Goal: Information Seeking & Learning: Check status

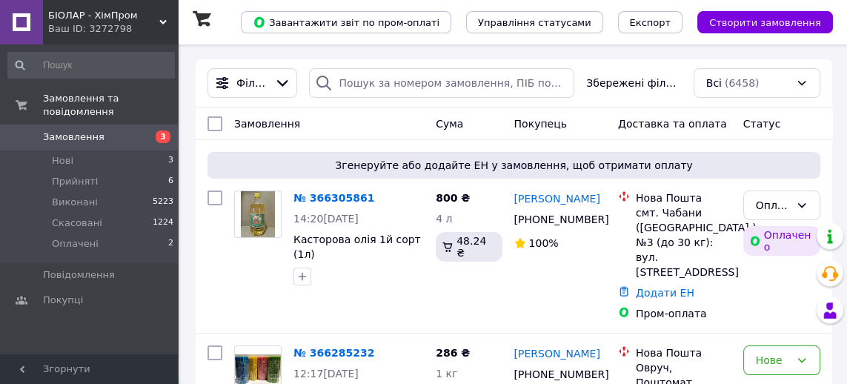
click at [564, 192] on link "[PERSON_NAME]" at bounding box center [557, 198] width 86 height 15
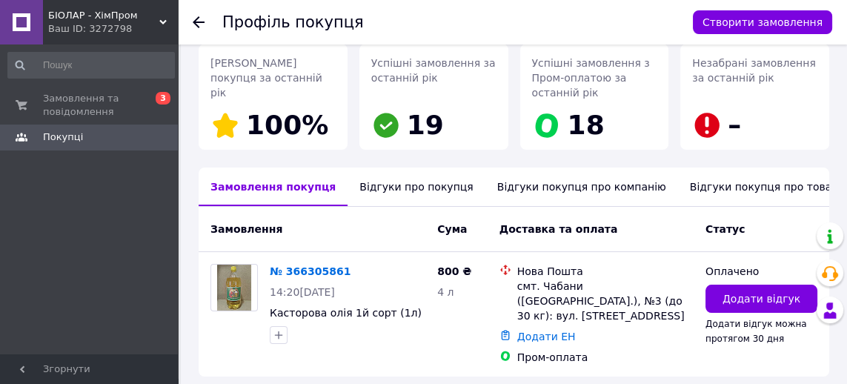
scroll to position [273, 0]
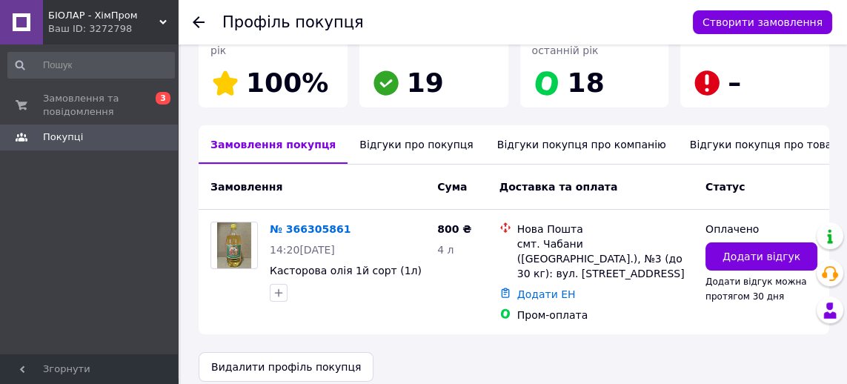
click at [370, 142] on div "Відгуки про покупця" at bounding box center [415, 144] width 137 height 39
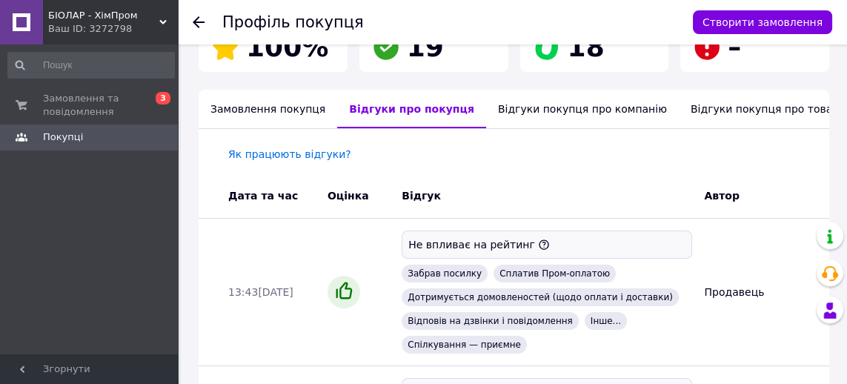
scroll to position [0, 0]
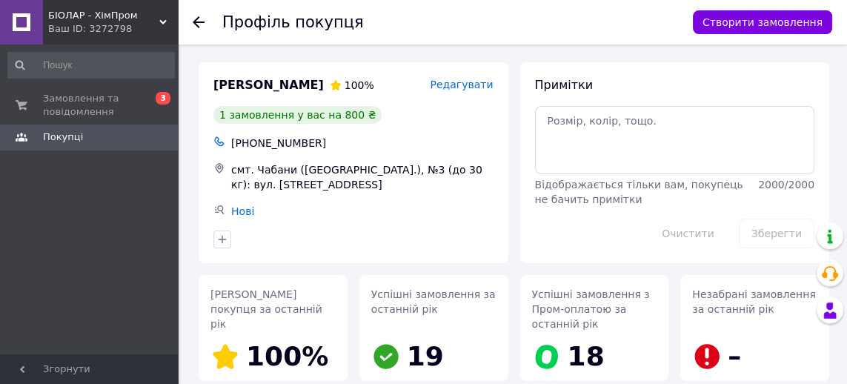
click at [200, 24] on icon at bounding box center [199, 22] width 12 height 12
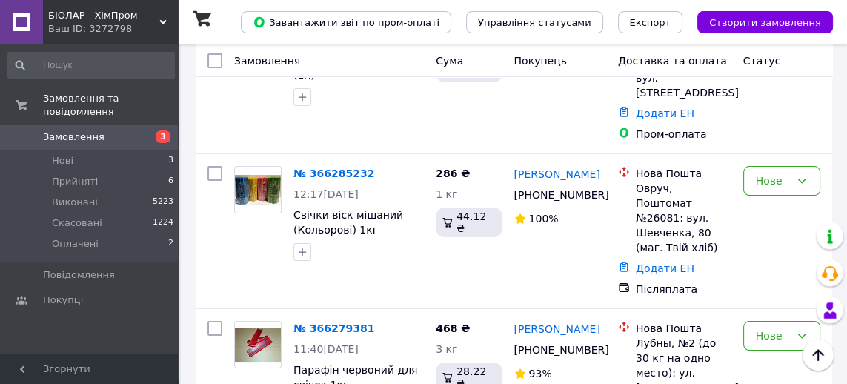
scroll to position [182, 0]
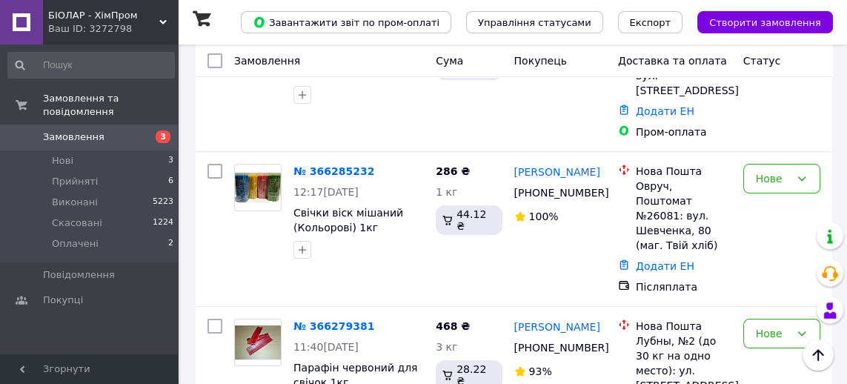
click at [565, 319] on link "[PERSON_NAME]" at bounding box center [557, 326] width 86 height 15
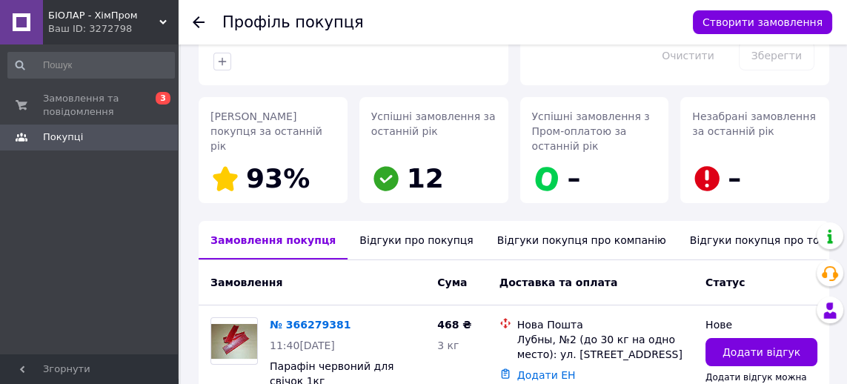
scroll to position [206, 0]
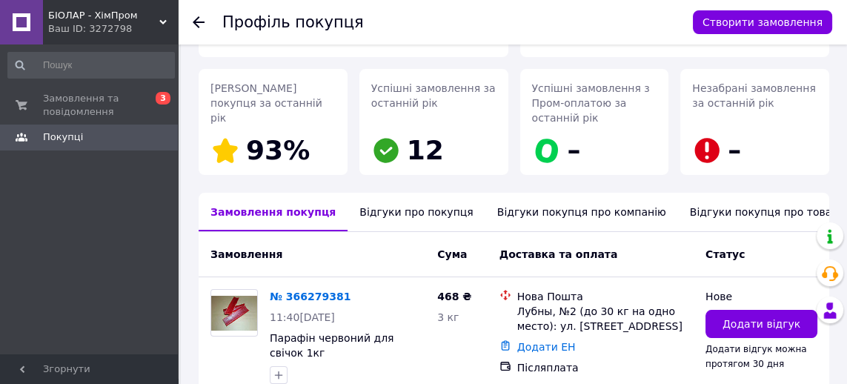
click at [392, 211] on div "Відгуки про покупця" at bounding box center [415, 212] width 137 height 39
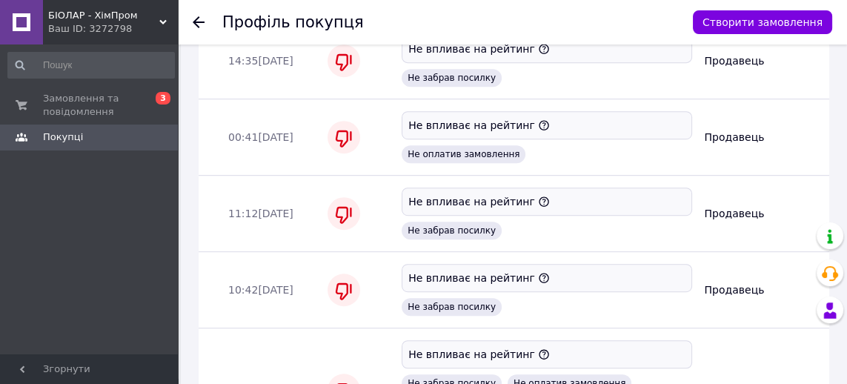
scroll to position [972, 0]
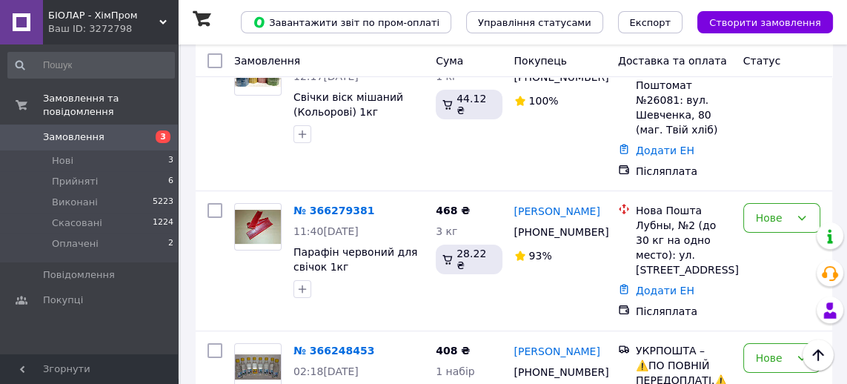
scroll to position [301, 0]
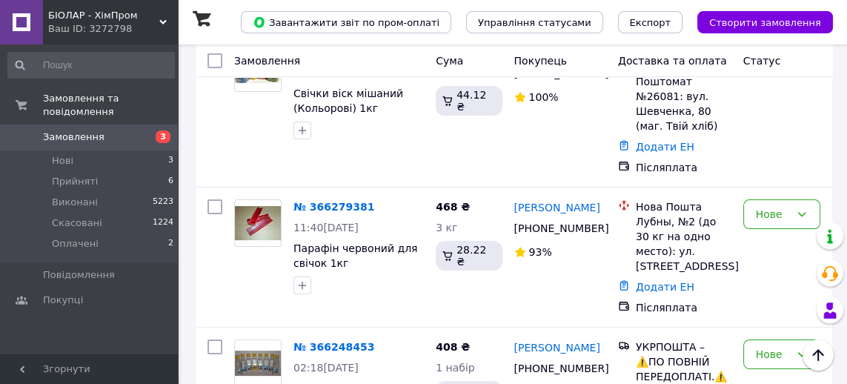
click at [544, 340] on link "[PERSON_NAME]" at bounding box center [557, 347] width 86 height 15
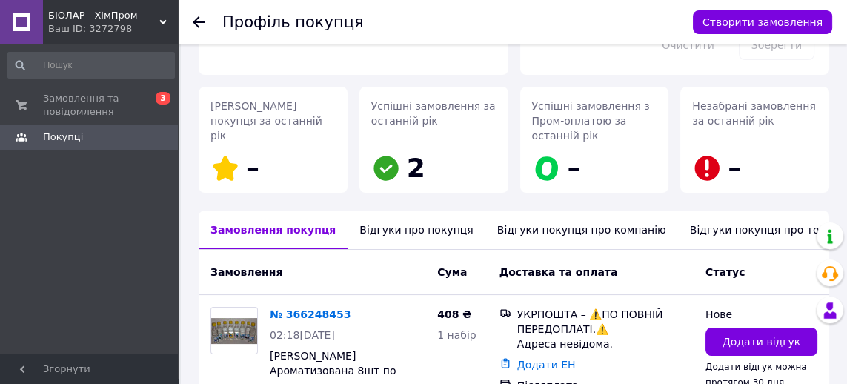
scroll to position [199, 0]
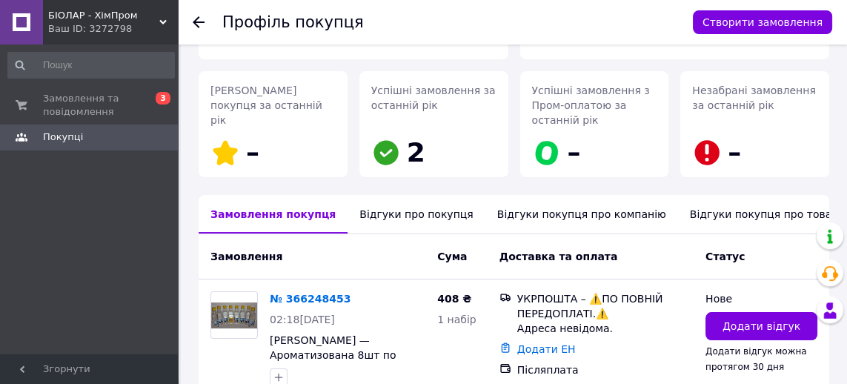
click at [382, 210] on div "Відгуки про покупця" at bounding box center [415, 214] width 137 height 39
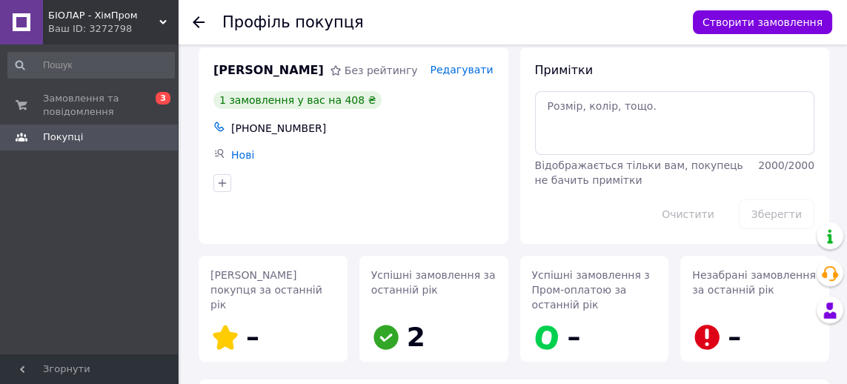
scroll to position [0, 0]
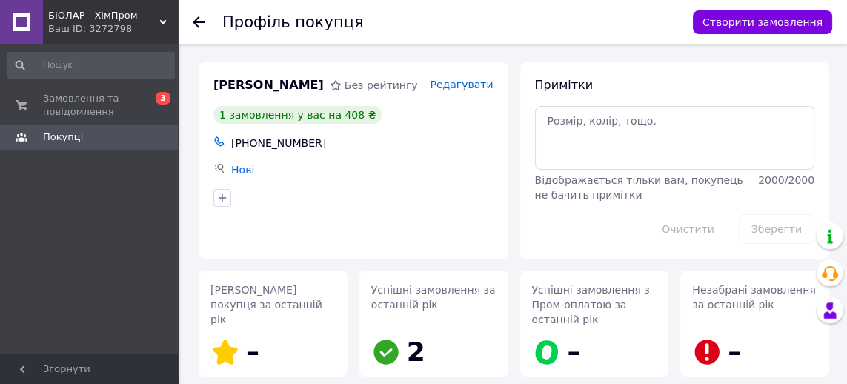
click at [200, 21] on use at bounding box center [199, 22] width 12 height 12
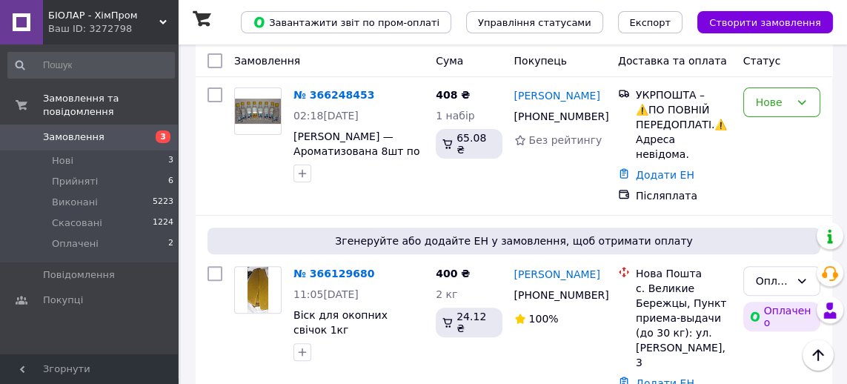
scroll to position [568, 0]
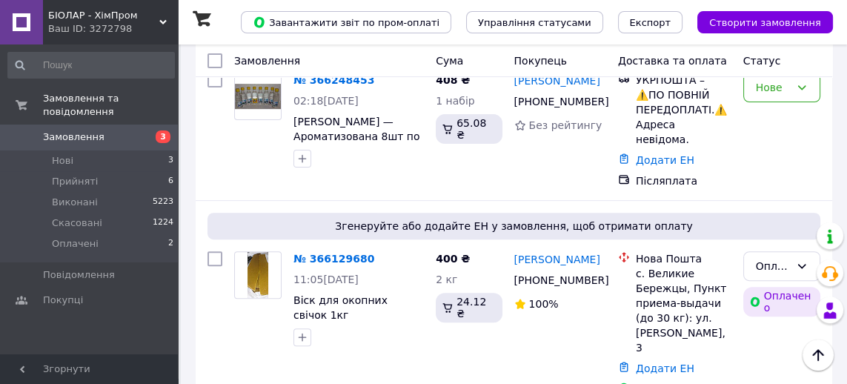
click at [535, 252] on link "[PERSON_NAME]" at bounding box center [557, 259] width 86 height 15
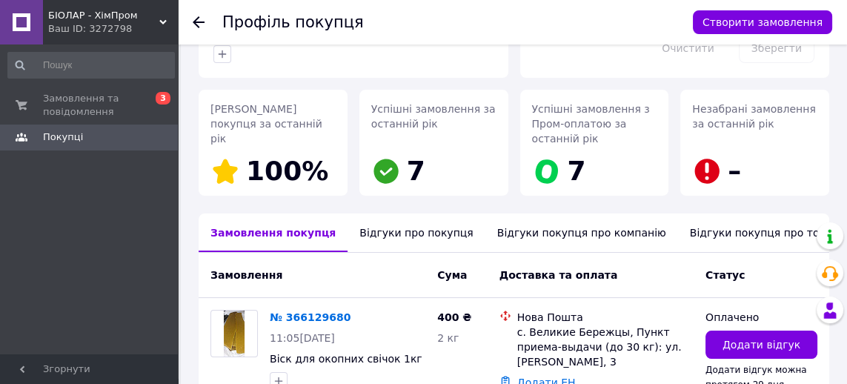
scroll to position [202, 0]
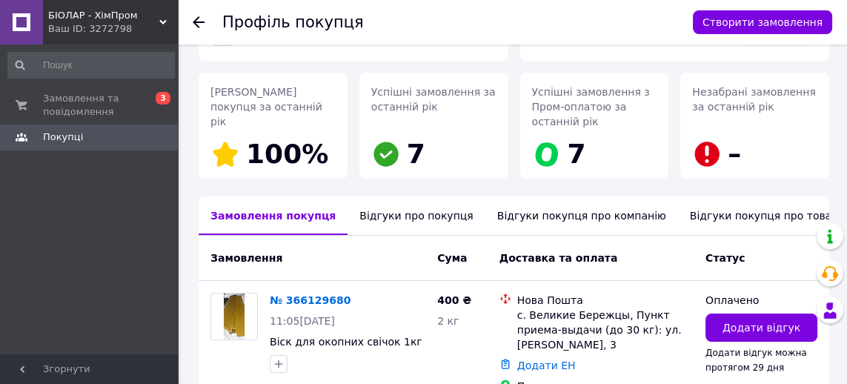
click at [380, 220] on div "Відгуки про покупця" at bounding box center [415, 215] width 137 height 39
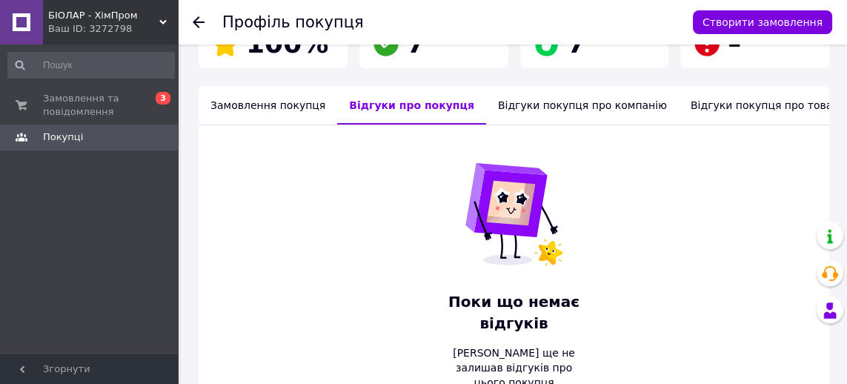
scroll to position [327, 0]
